Goal: Information Seeking & Learning: Find specific fact

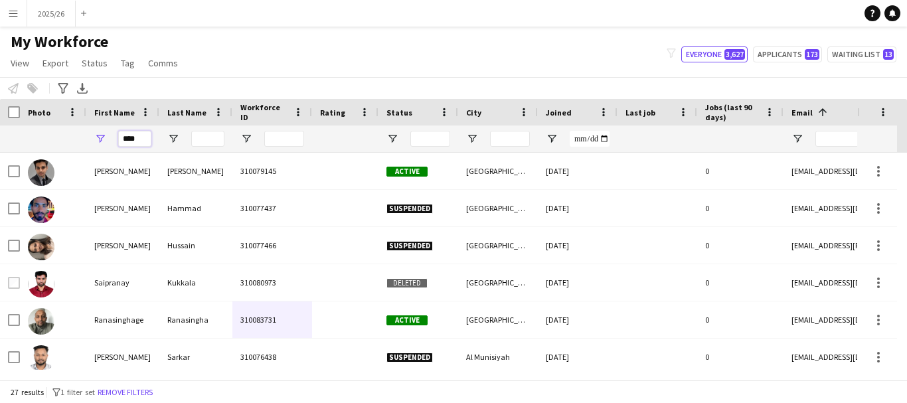
click at [143, 139] on input "****" at bounding box center [134, 139] width 33 height 16
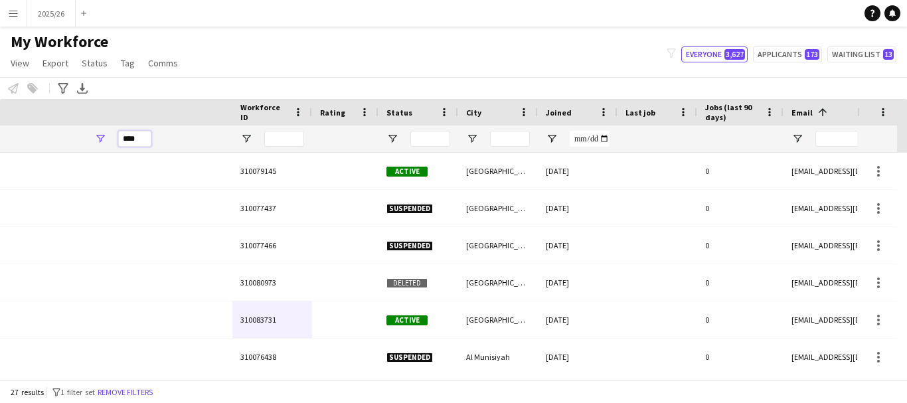
scroll to position [0, 582]
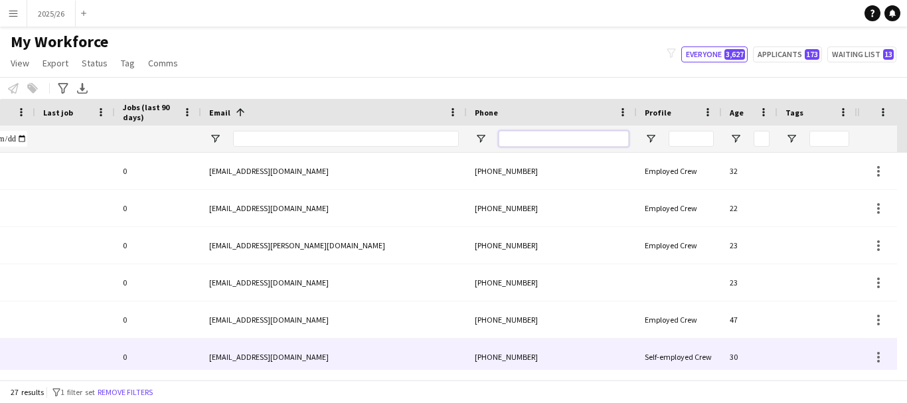
click at [534, 136] on input "Phone Filter Input" at bounding box center [563, 139] width 130 height 16
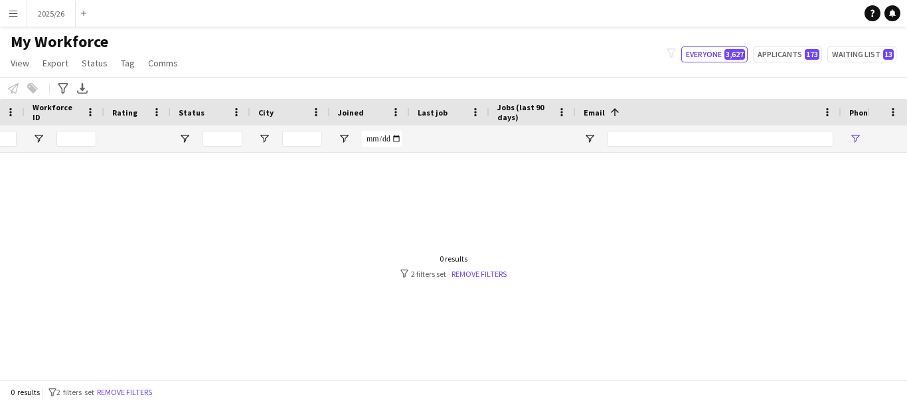
scroll to position [0, 0]
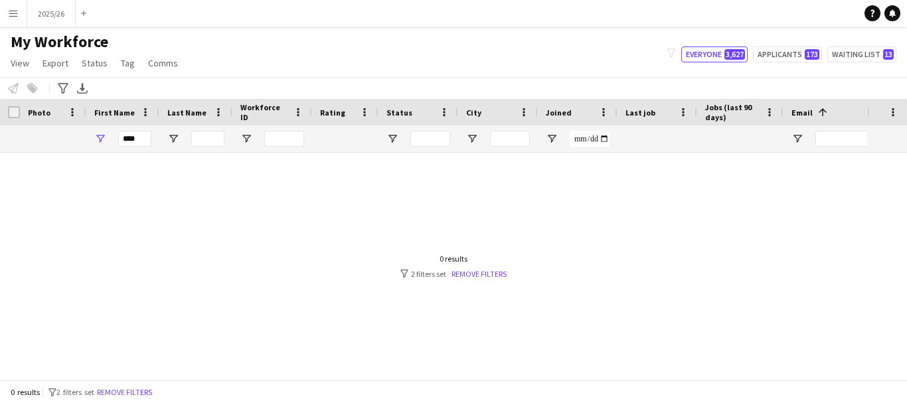
type input "******"
click at [143, 148] on div "****" at bounding box center [134, 138] width 33 height 27
click at [143, 145] on input "****" at bounding box center [134, 139] width 33 height 16
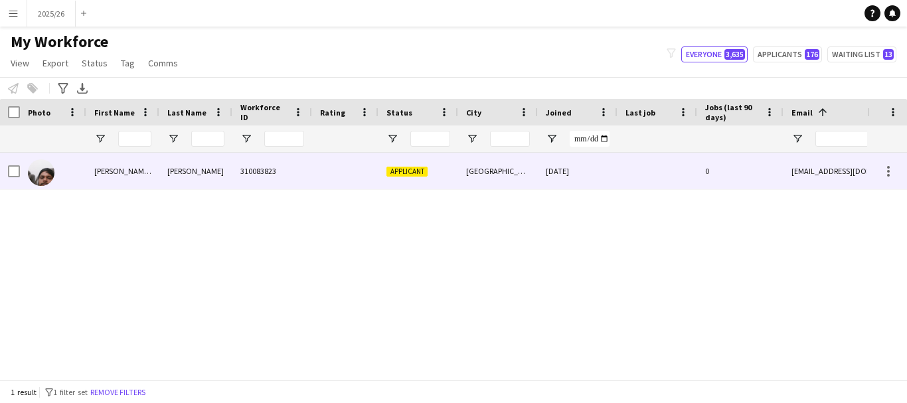
click at [296, 175] on div "310083823" at bounding box center [272, 171] width 80 height 37
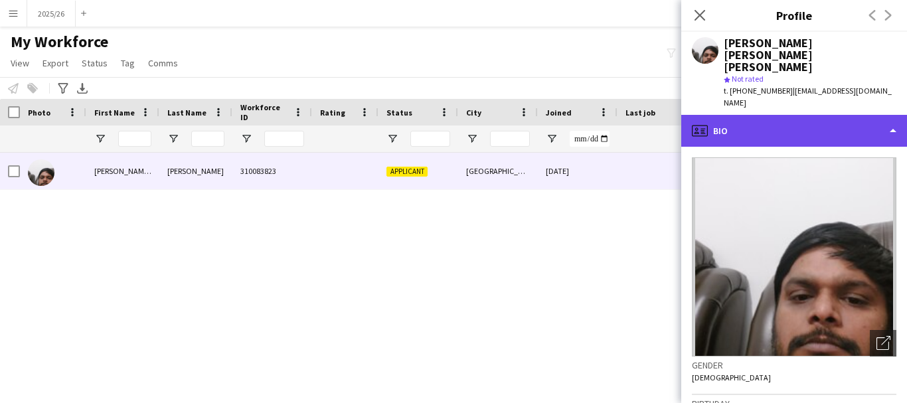
click at [772, 115] on div "profile Bio" at bounding box center [794, 131] width 226 height 32
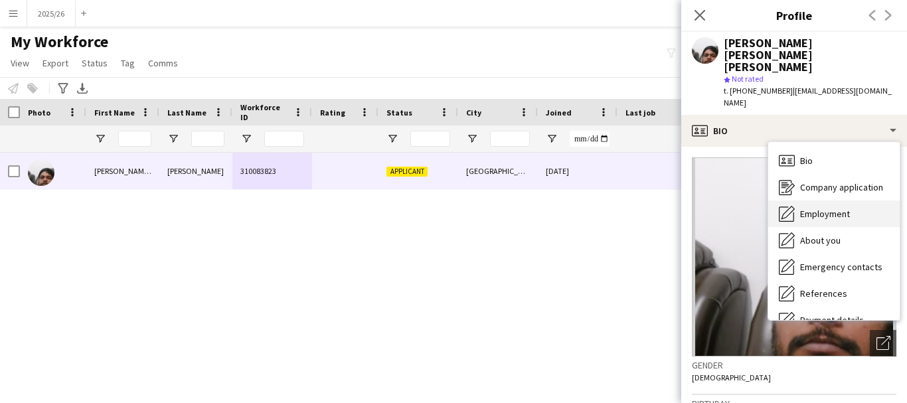
click at [830, 208] on span "Employment" at bounding box center [825, 214] width 50 height 12
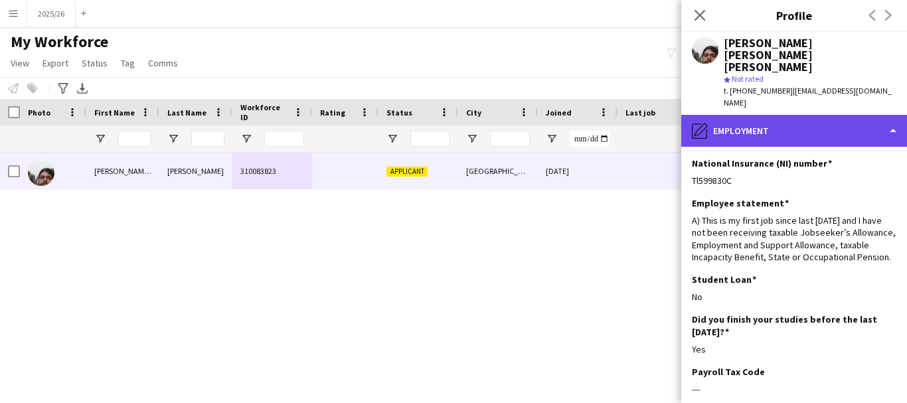
click at [804, 115] on div "pencil4 Employment" at bounding box center [794, 131] width 226 height 32
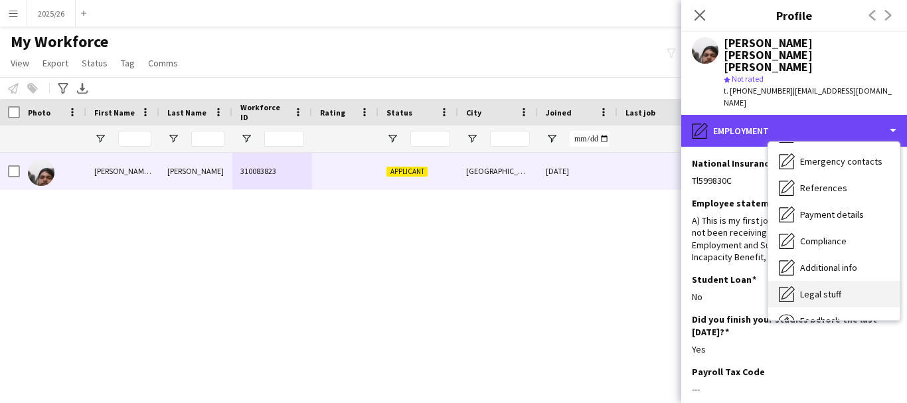
scroll to position [151, 0]
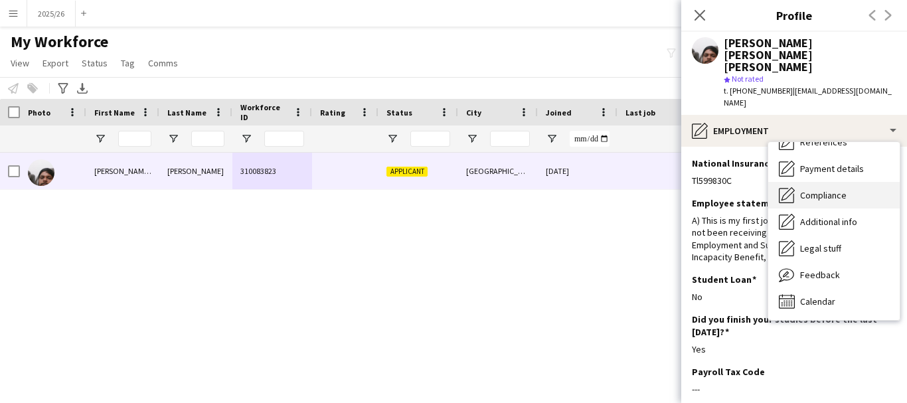
click at [819, 189] on span "Compliance" at bounding box center [823, 195] width 46 height 12
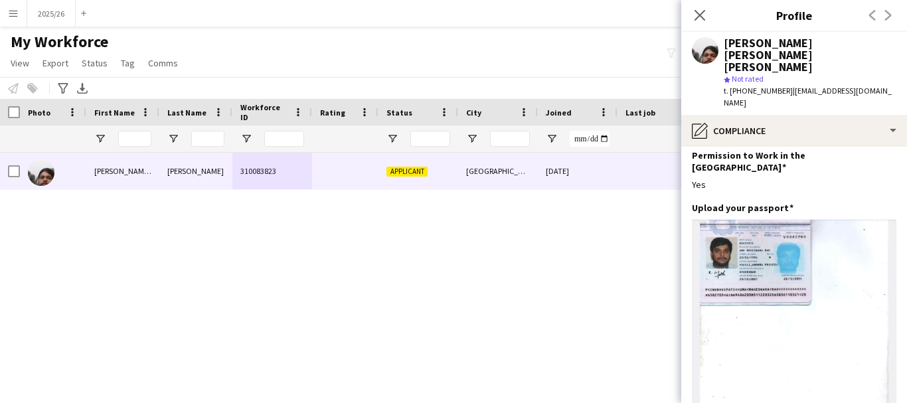
scroll to position [48, 0]
click at [702, 22] on app-icon "Close pop-in" at bounding box center [699, 15] width 19 height 19
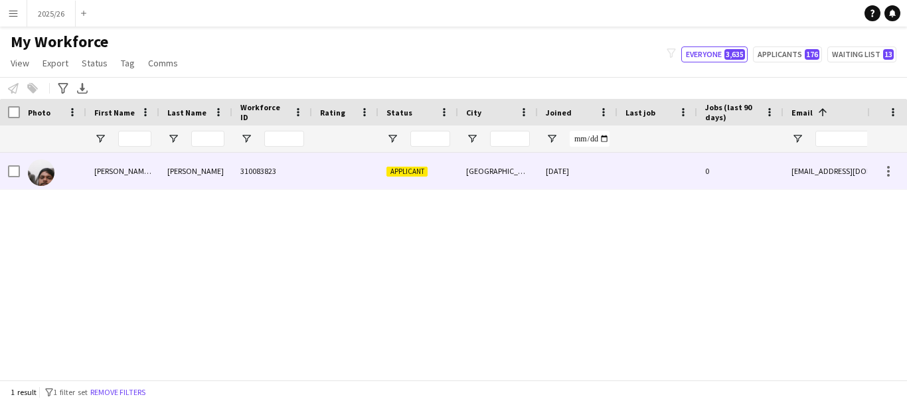
click at [524, 177] on div "[GEOGRAPHIC_DATA]" at bounding box center [498, 171] width 80 height 37
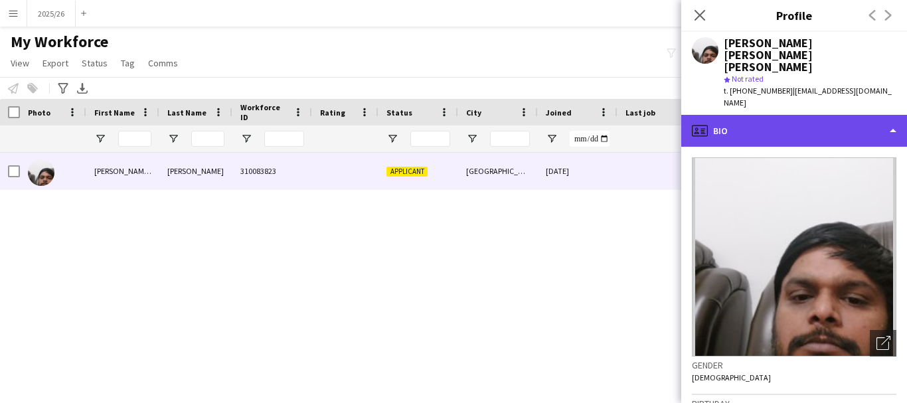
click at [806, 115] on div "profile Bio" at bounding box center [794, 131] width 226 height 32
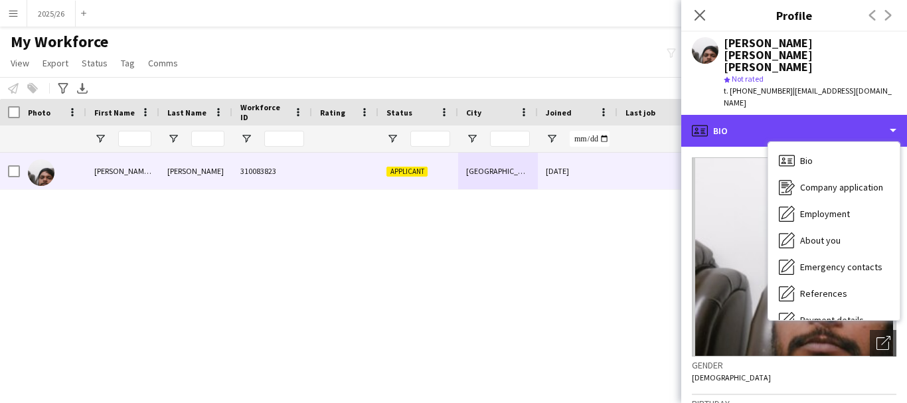
scroll to position [151, 0]
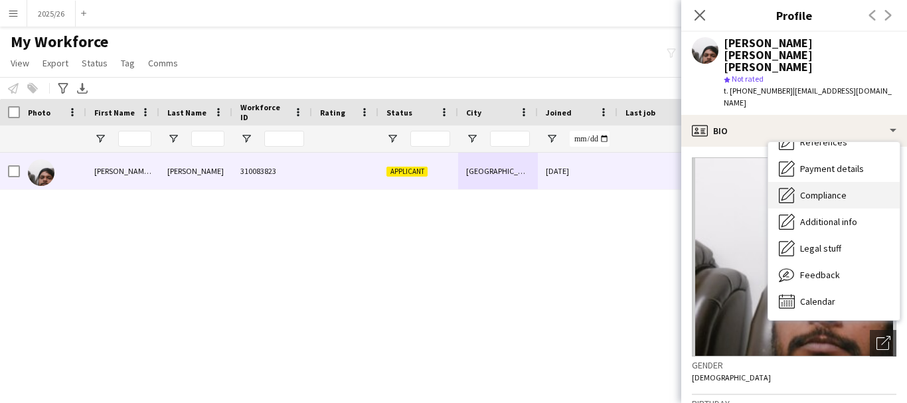
click at [805, 189] on span "Compliance" at bounding box center [823, 195] width 46 height 12
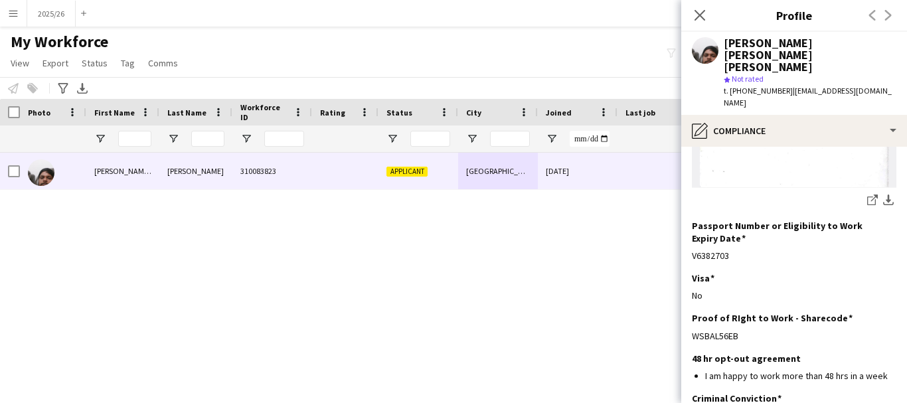
scroll to position [272, 0]
drag, startPoint x: 749, startPoint y: 292, endPoint x: 692, endPoint y: 293, distance: 56.4
click at [692, 331] on div "WSBAL56EB" at bounding box center [794, 337] width 204 height 12
copy div "WSBAL56EB"
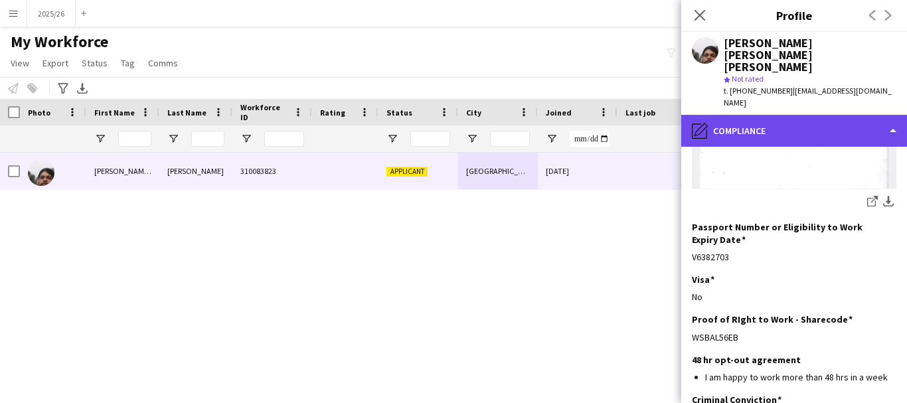
click at [877, 115] on div "pencil4 Compliance" at bounding box center [794, 131] width 226 height 32
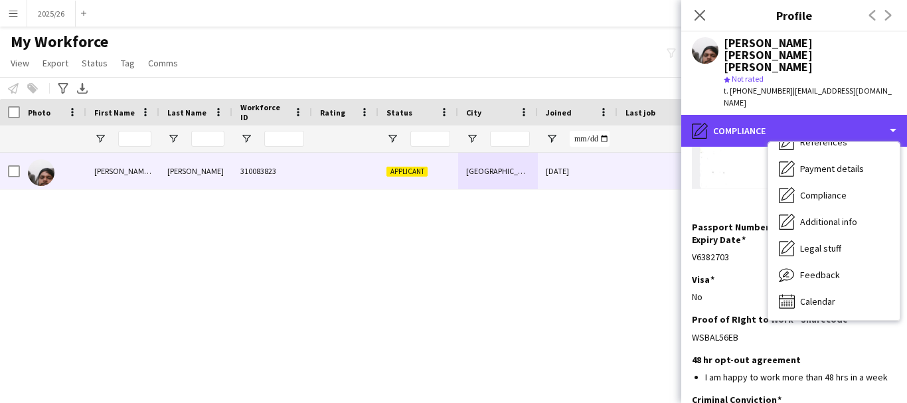
scroll to position [0, 0]
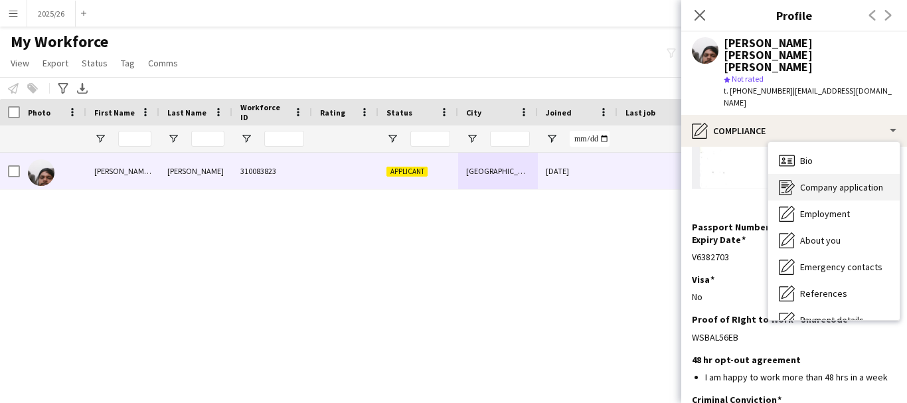
click at [832, 174] on div "Company application Company application" at bounding box center [833, 187] width 131 height 27
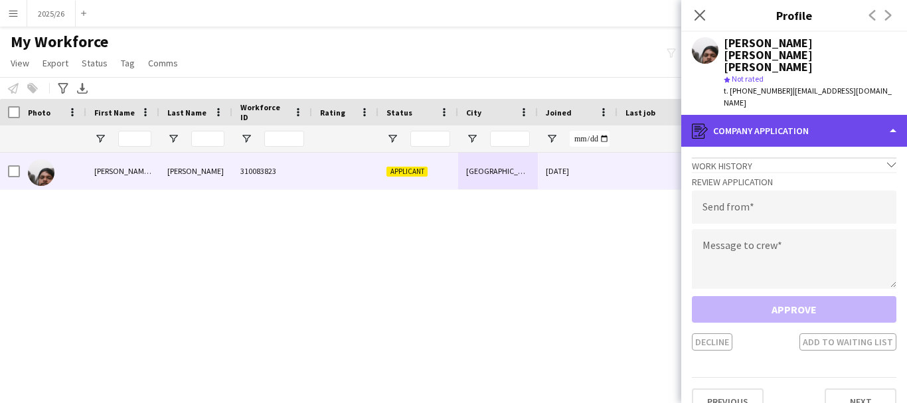
click at [823, 115] on div "register Company application" at bounding box center [794, 131] width 226 height 32
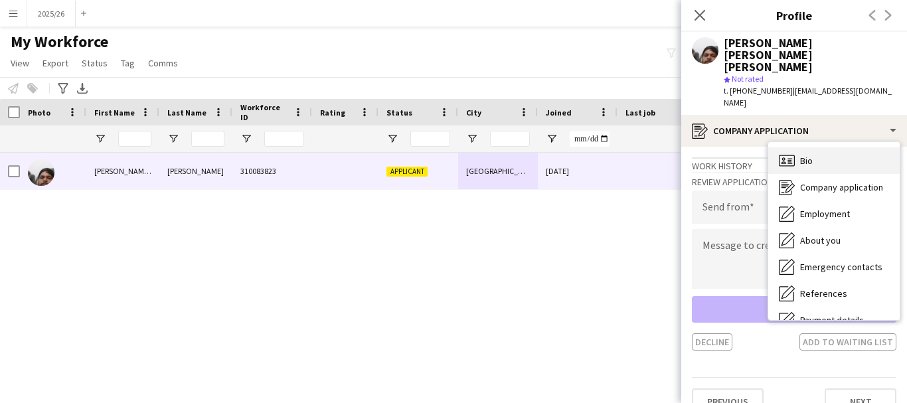
click at [825, 147] on div "Bio Bio" at bounding box center [833, 160] width 131 height 27
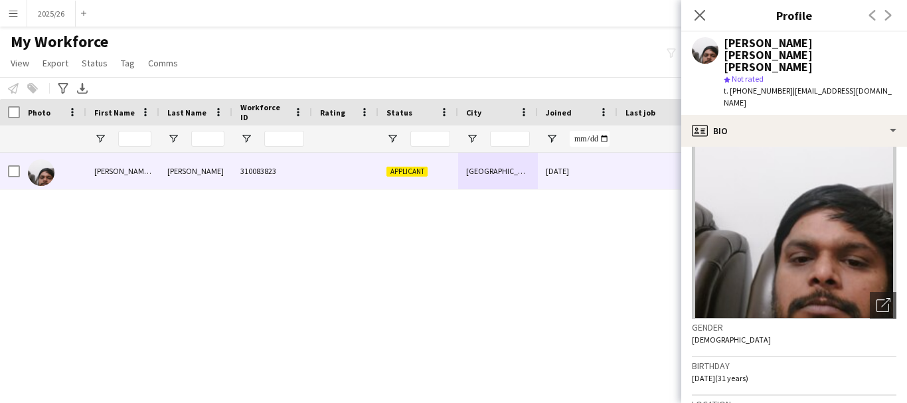
scroll to position [293, 0]
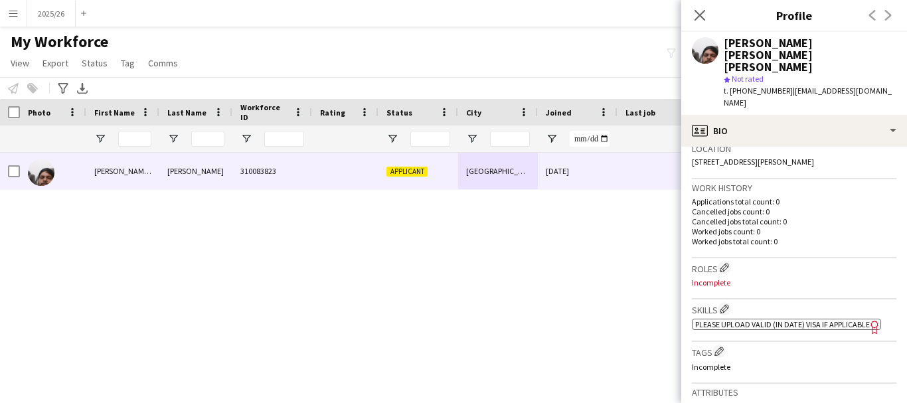
click at [768, 77] on div "Uma maheswara rao Ravipati star Not rated t. +447867105648 | mahesh.r1495@gmail…" at bounding box center [794, 73] width 226 height 83
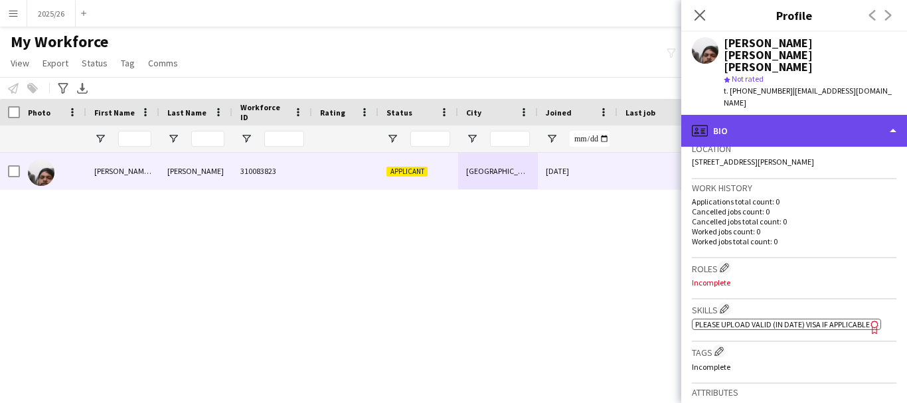
click at [811, 115] on div "profile Bio" at bounding box center [794, 131] width 226 height 32
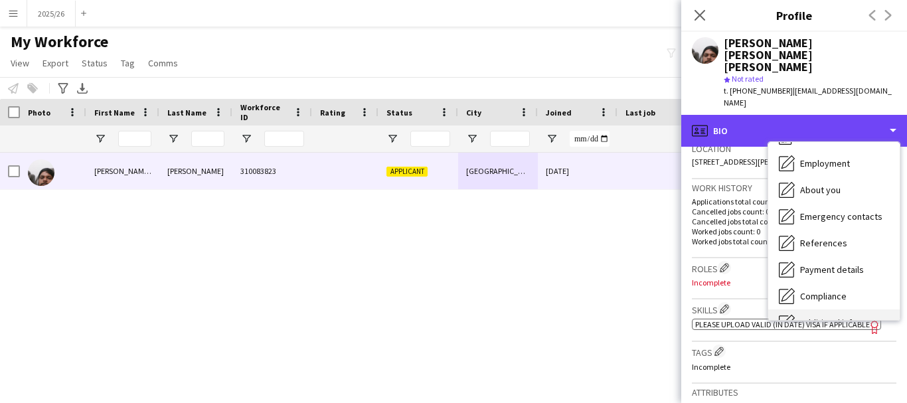
scroll to position [151, 0]
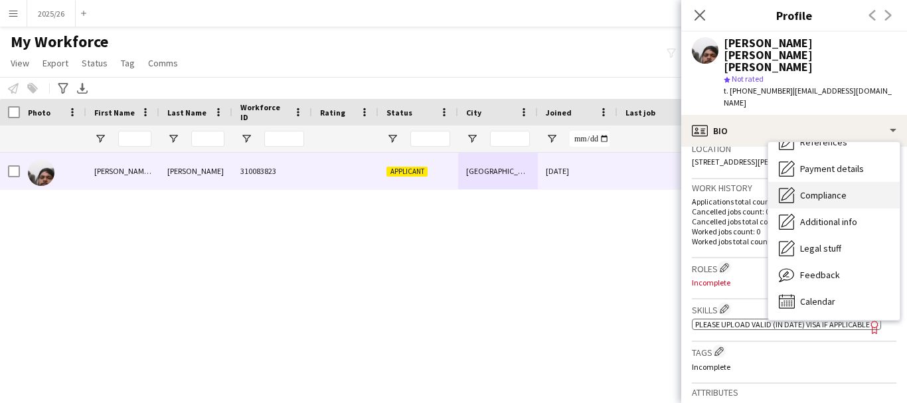
click at [807, 189] on span "Compliance" at bounding box center [823, 195] width 46 height 12
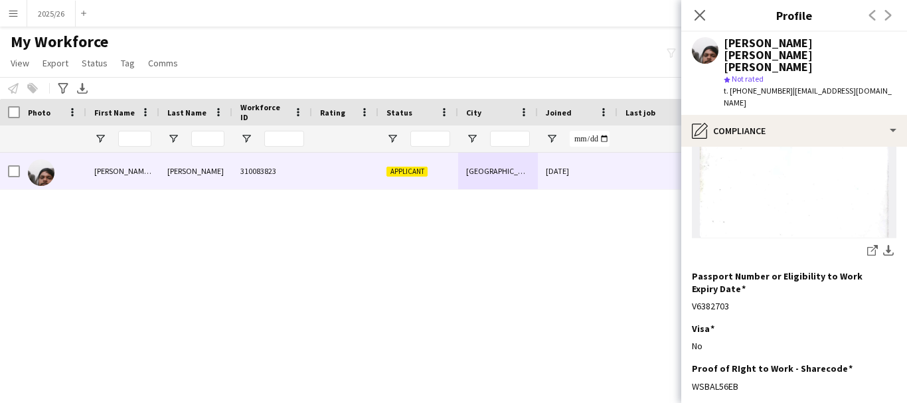
scroll to position [239, 0]
